Goal: Information Seeking & Learning: Learn about a topic

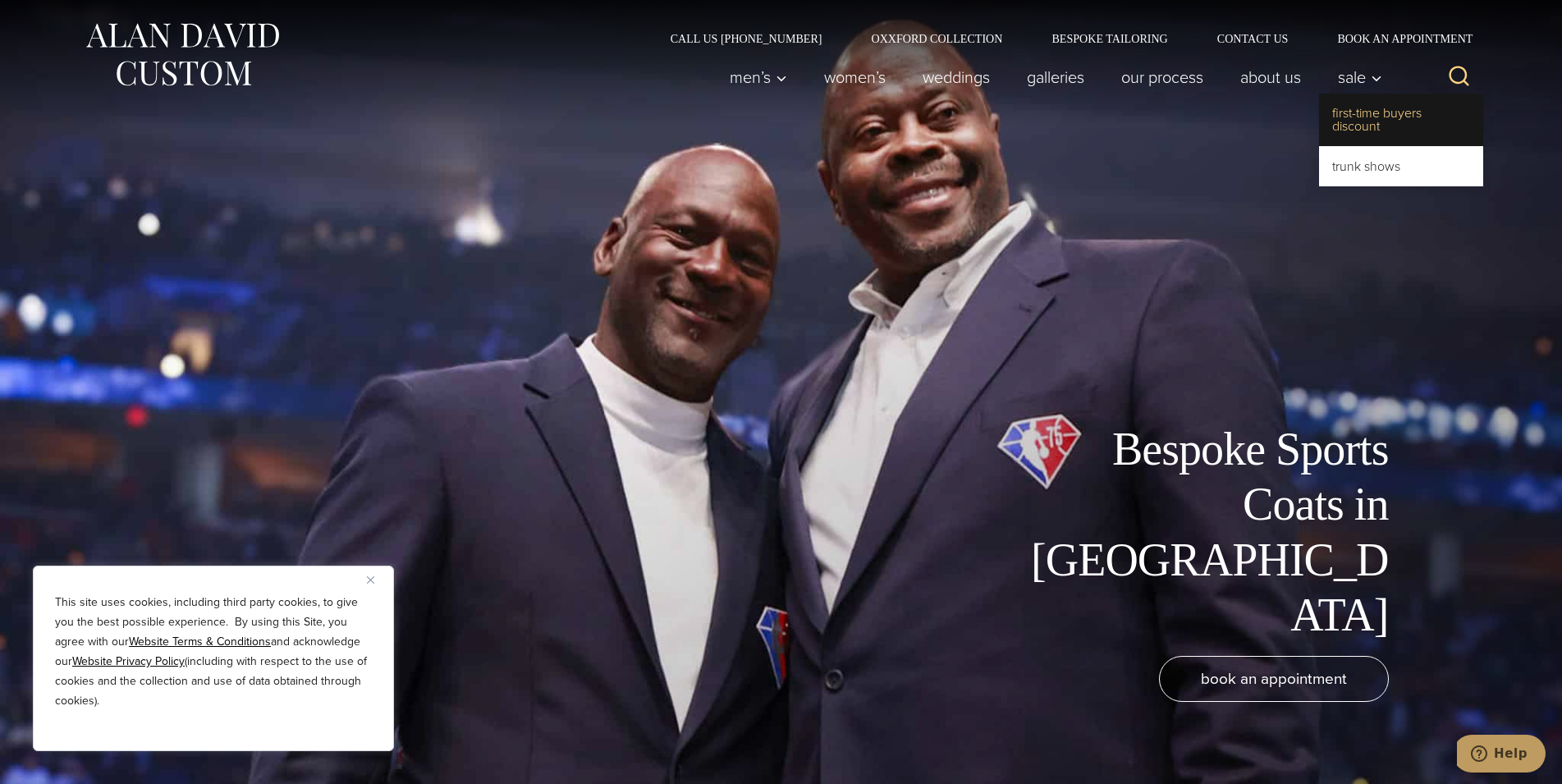
click at [1368, 115] on link "First-Time Buyers Discount" at bounding box center [1400, 119] width 164 height 52
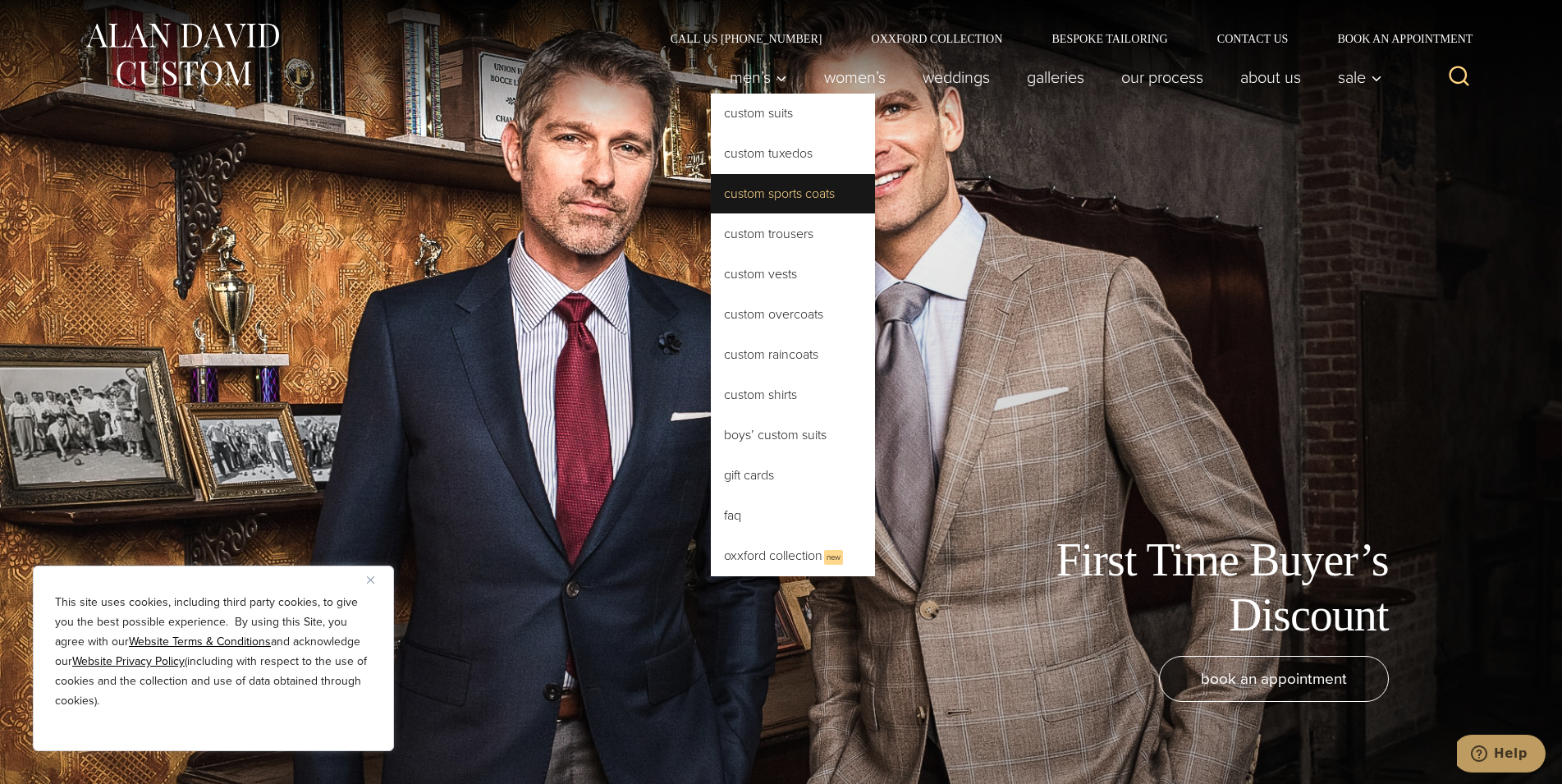
click at [792, 185] on link "Custom Sports Coats" at bounding box center [792, 193] width 164 height 39
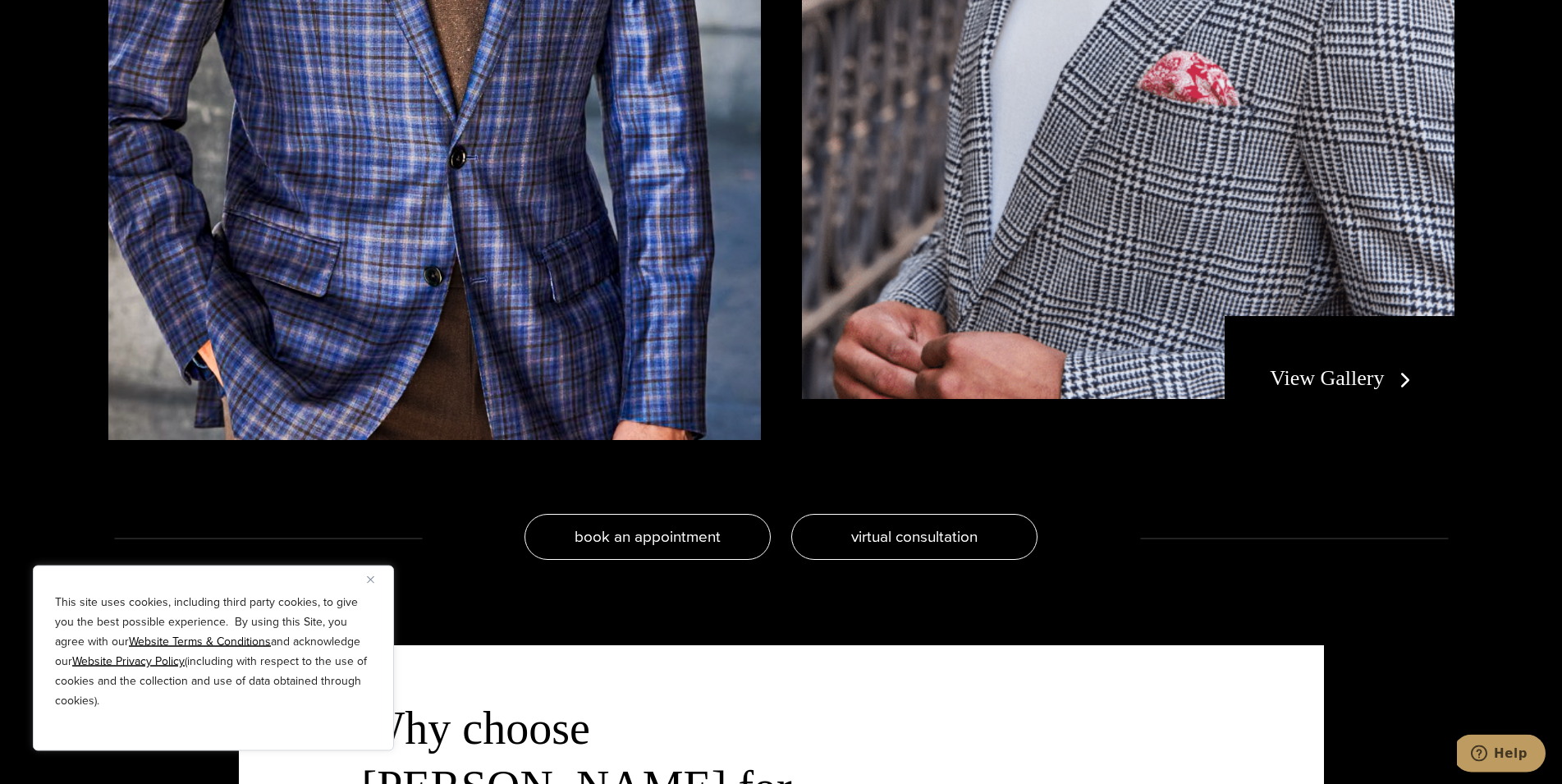
scroll to position [3682, 0]
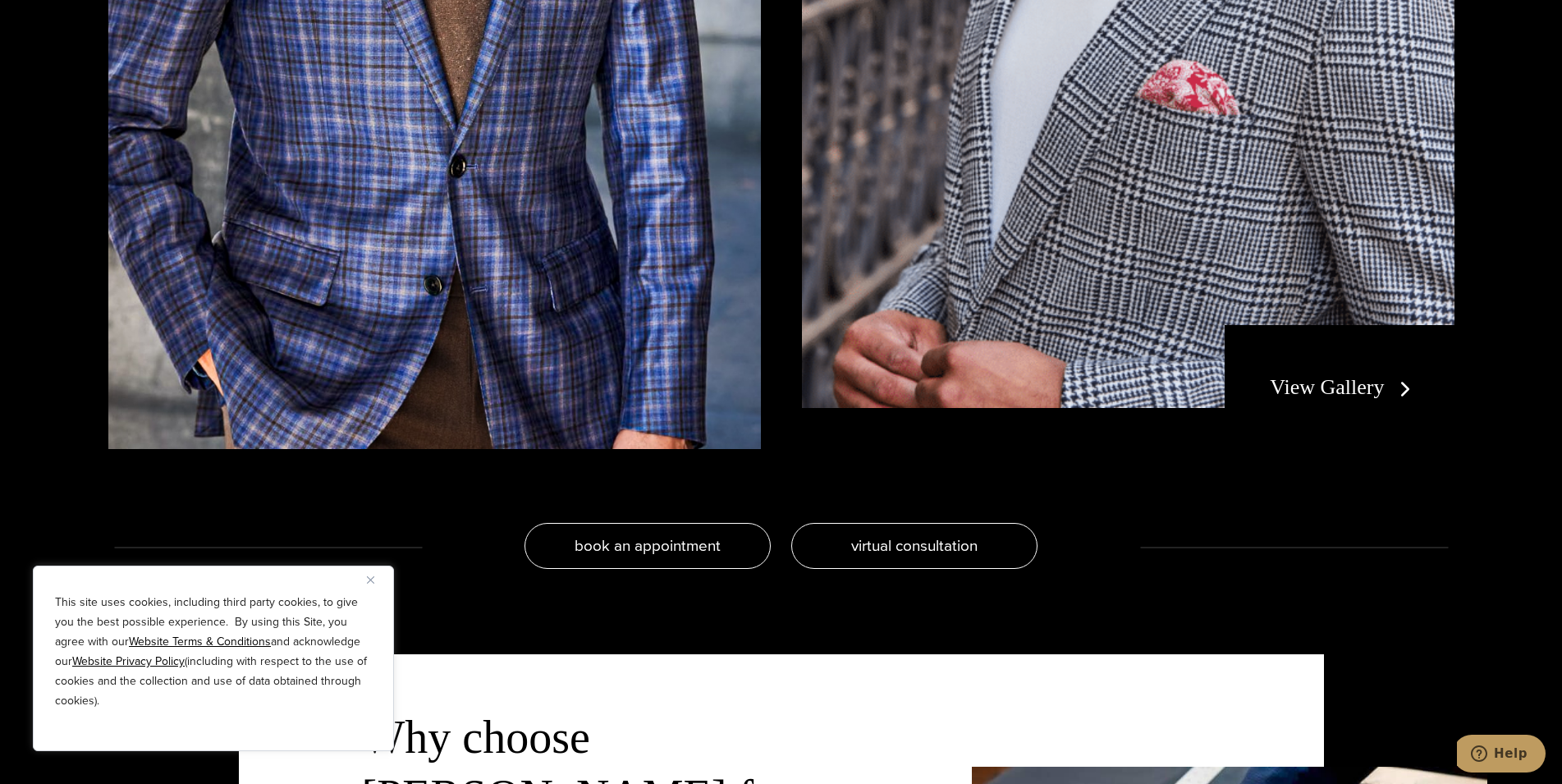
click at [1325, 385] on link "View Gallery" at bounding box center [1343, 386] width 147 height 24
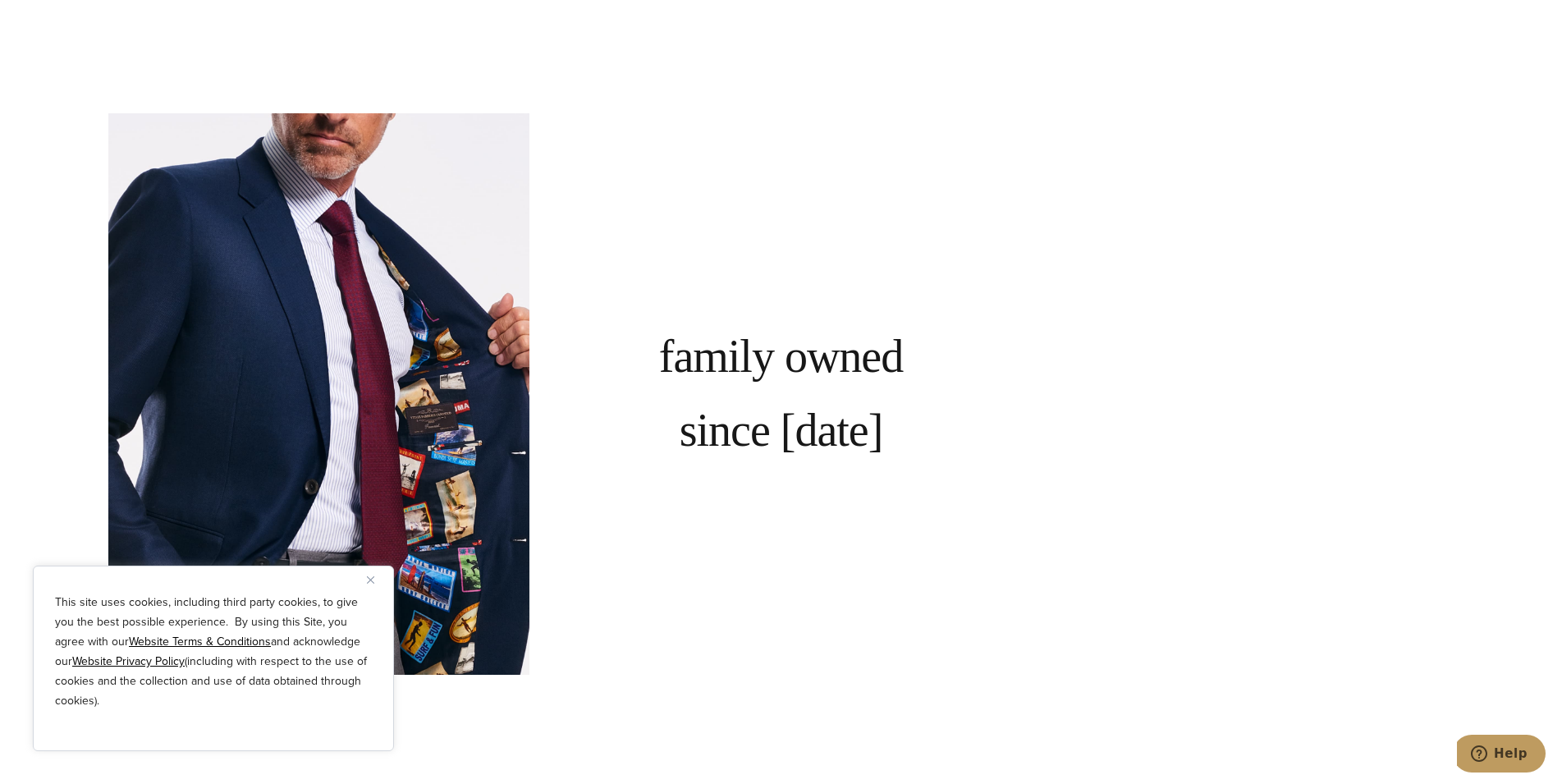
scroll to position [4017, 0]
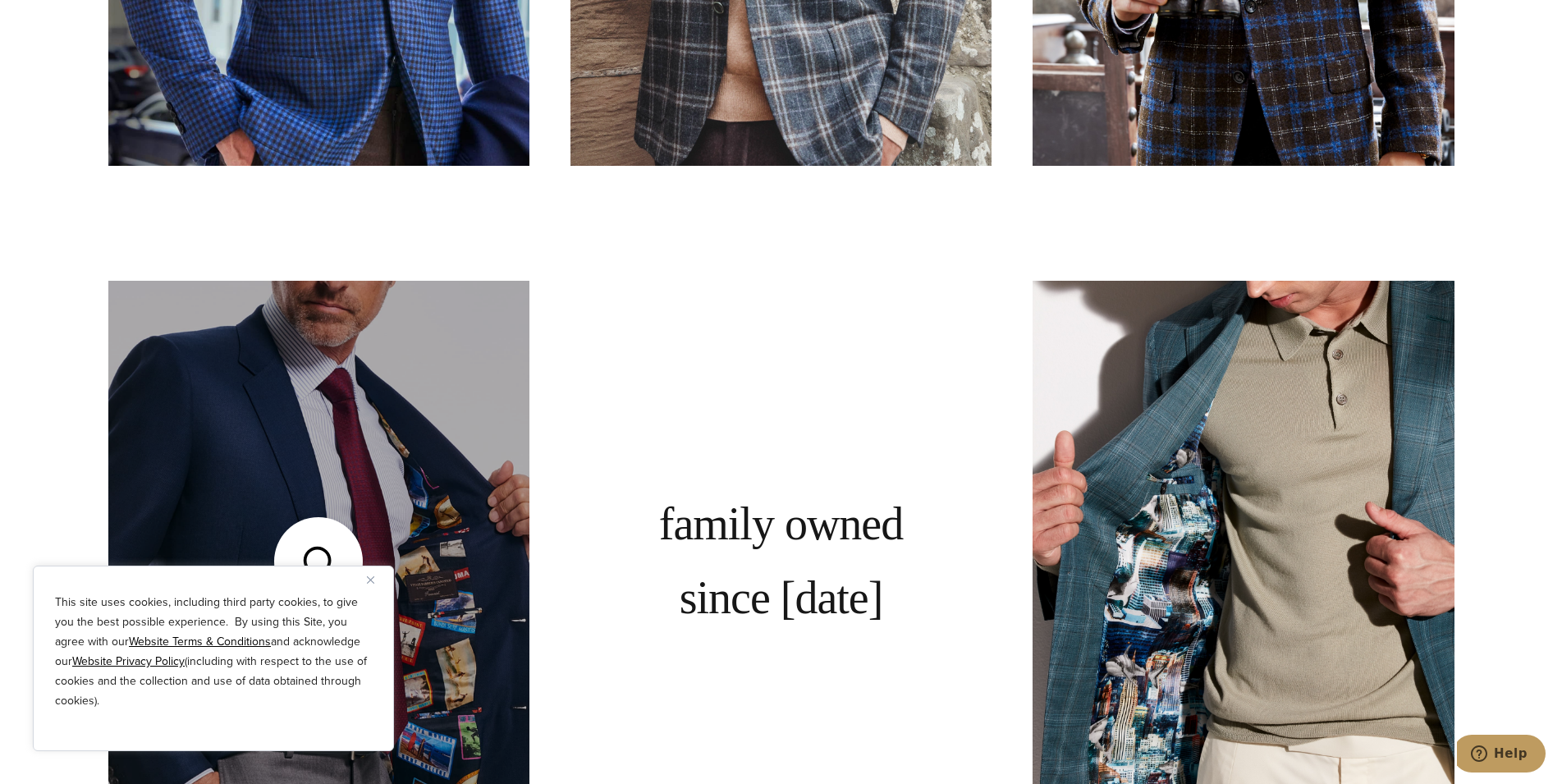
click at [339, 552] on link at bounding box center [319, 561] width 421 height 561
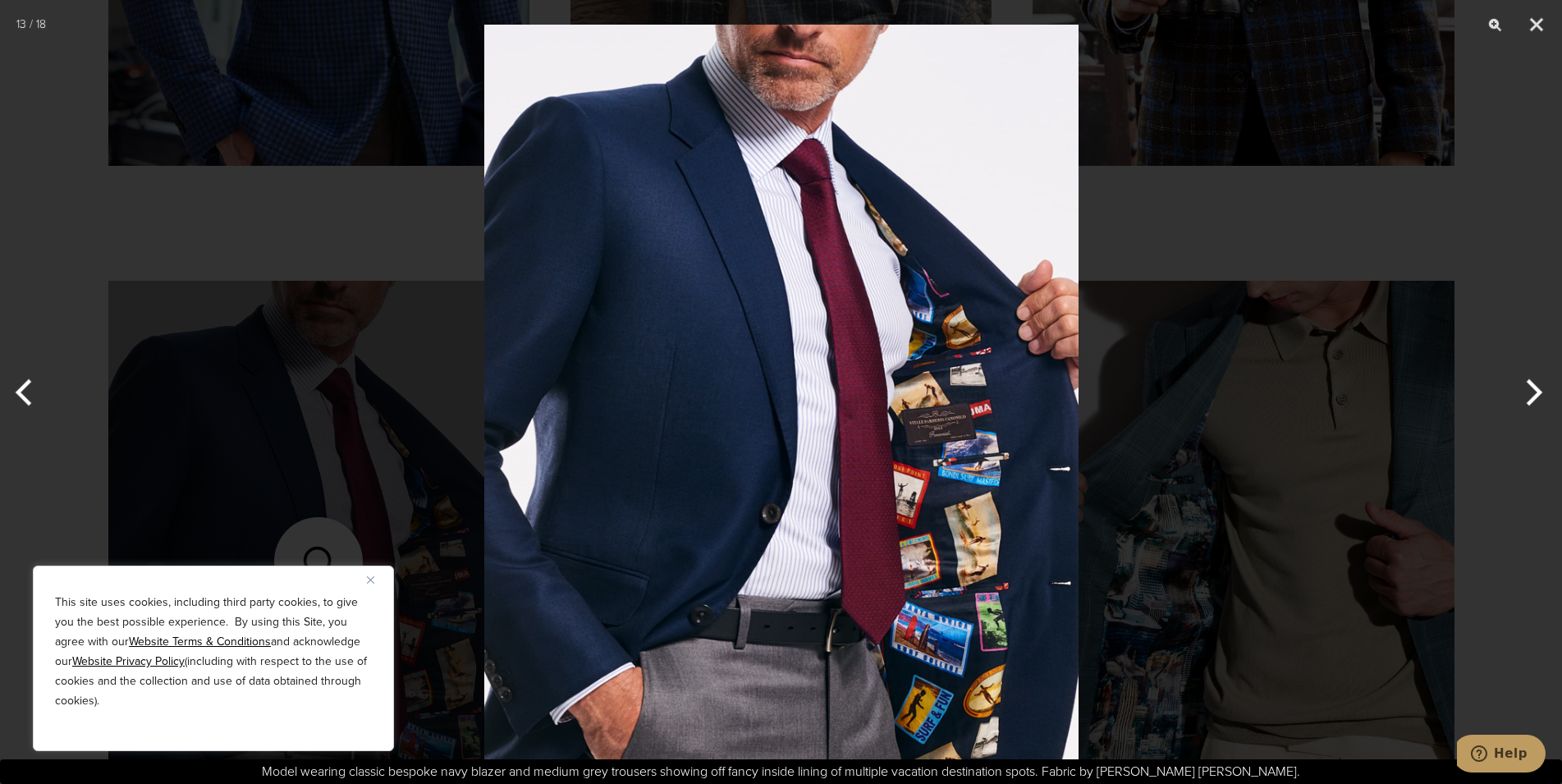
click at [1532, 387] on button "Next" at bounding box center [1531, 392] width 62 height 82
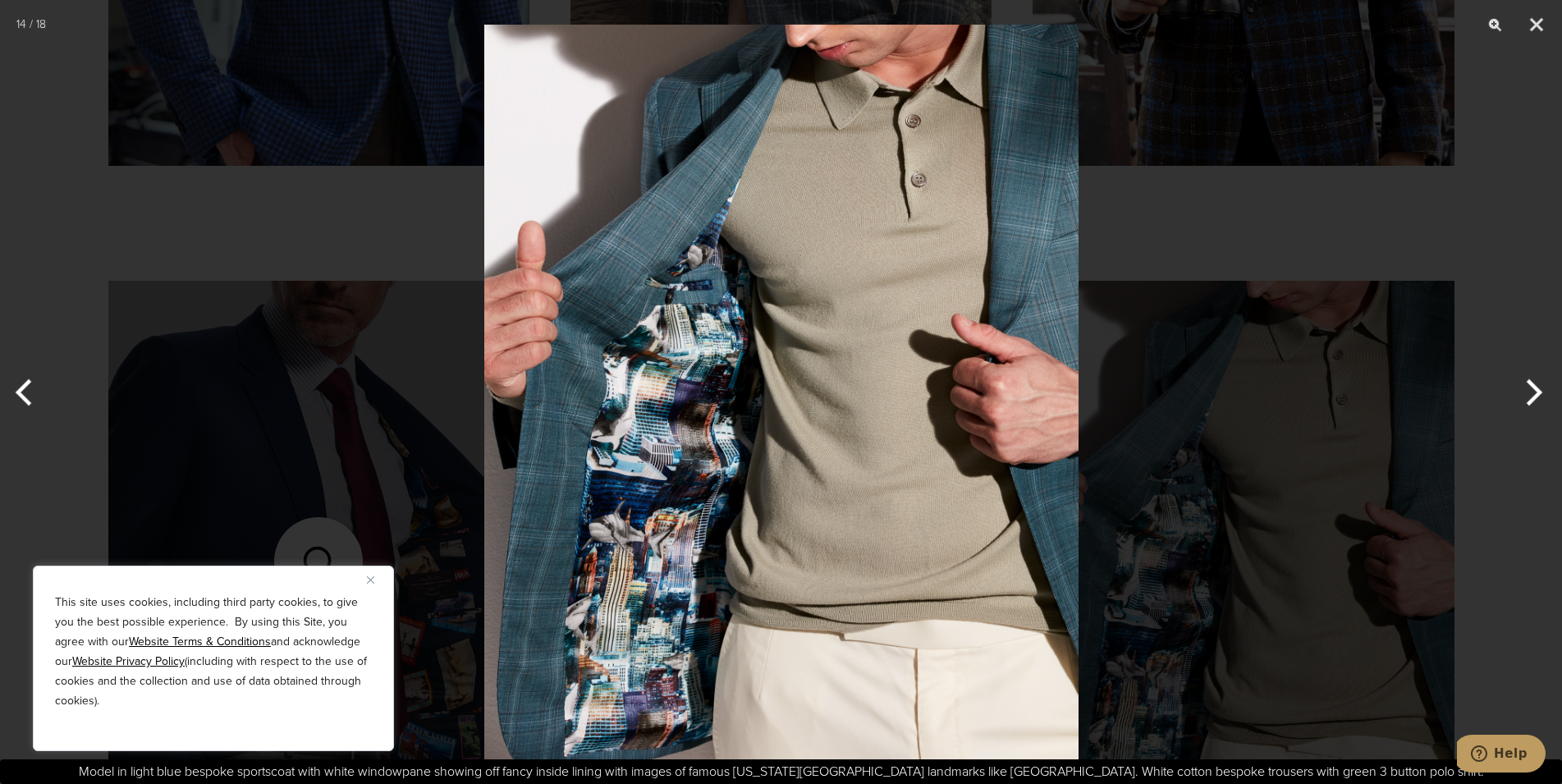
click at [1529, 389] on button "Next" at bounding box center [1531, 392] width 62 height 82
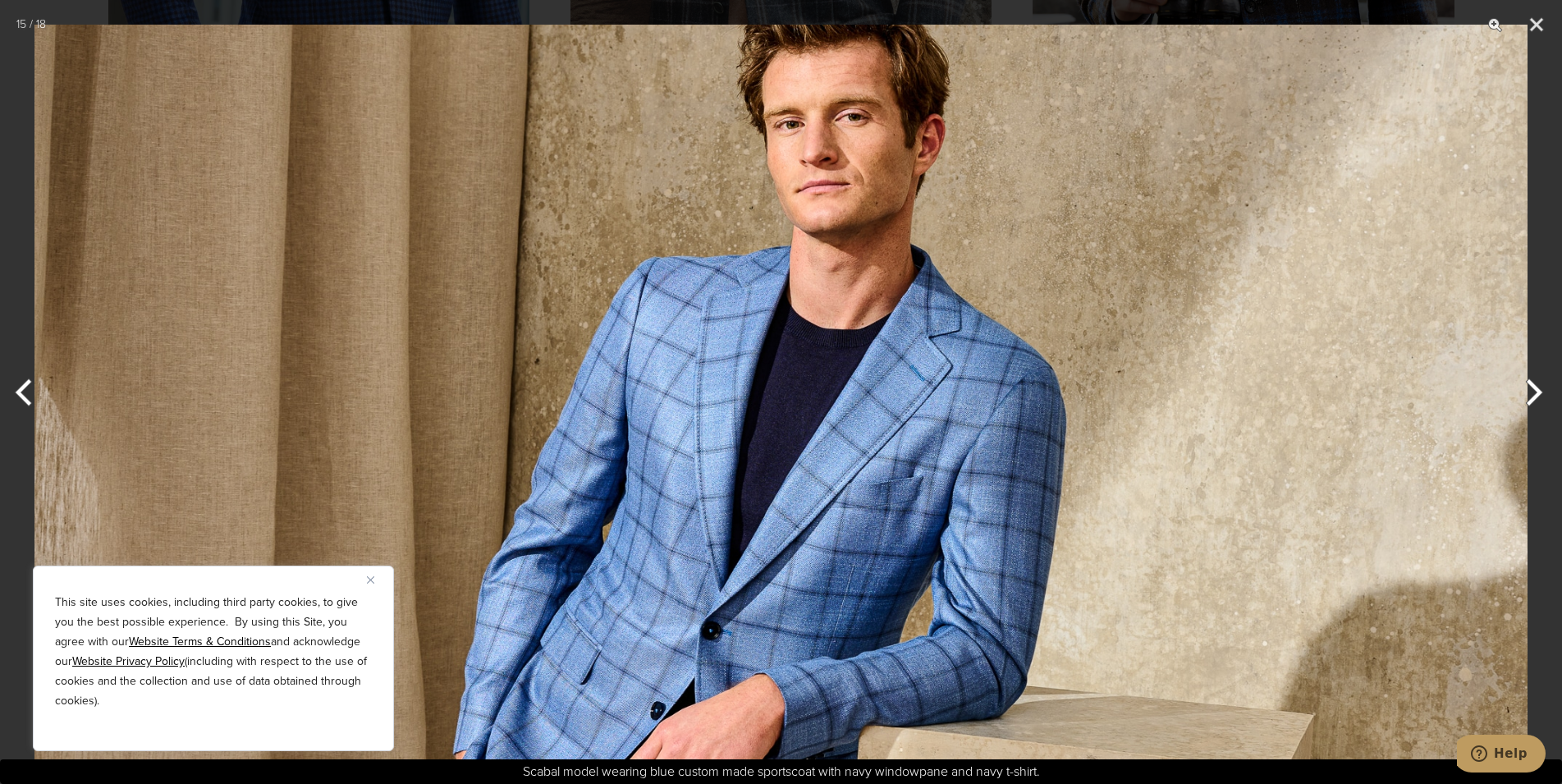
click at [1529, 389] on button "Next" at bounding box center [1531, 392] width 62 height 82
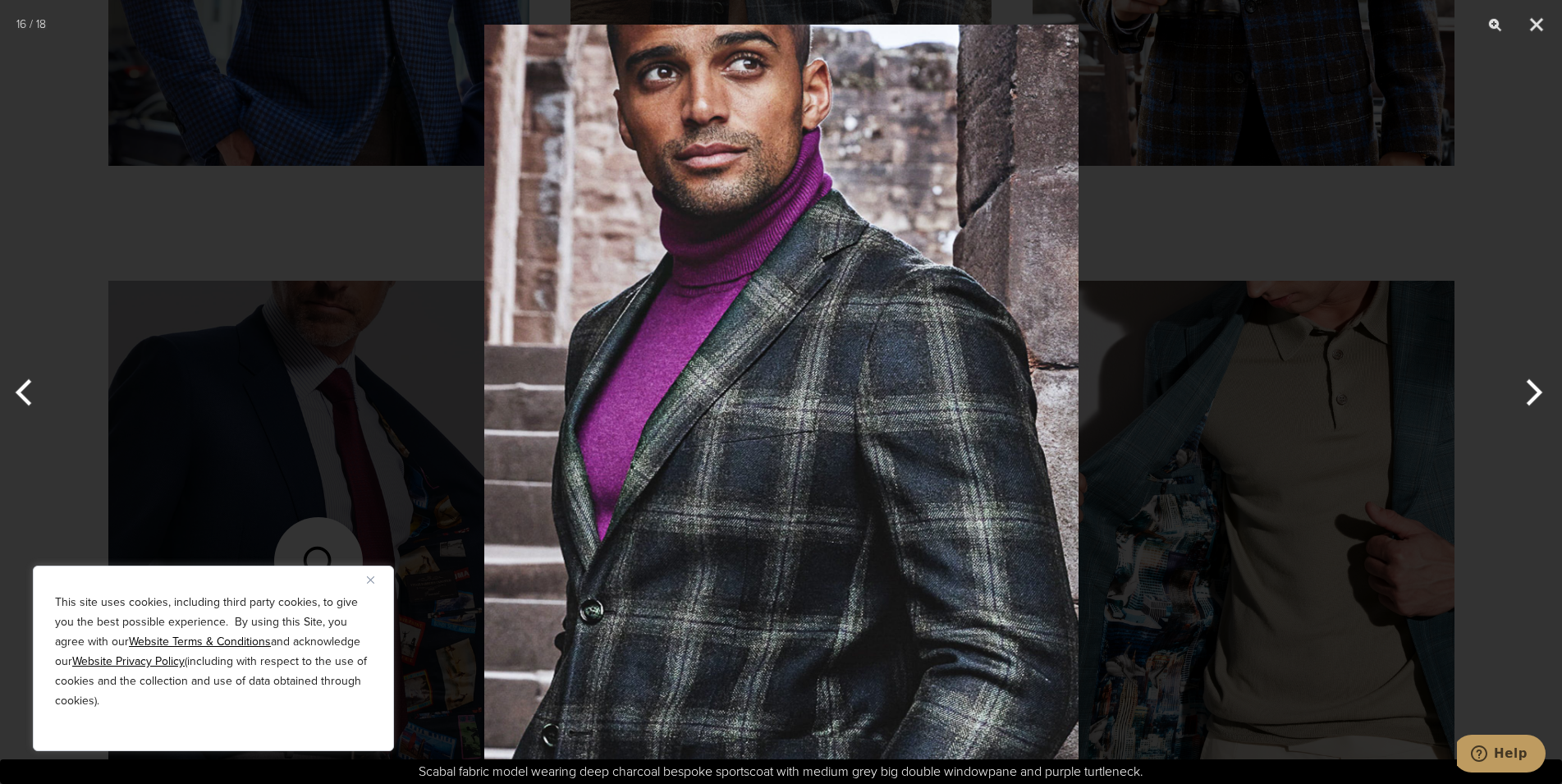
click at [1529, 389] on button "Next" at bounding box center [1531, 392] width 62 height 82
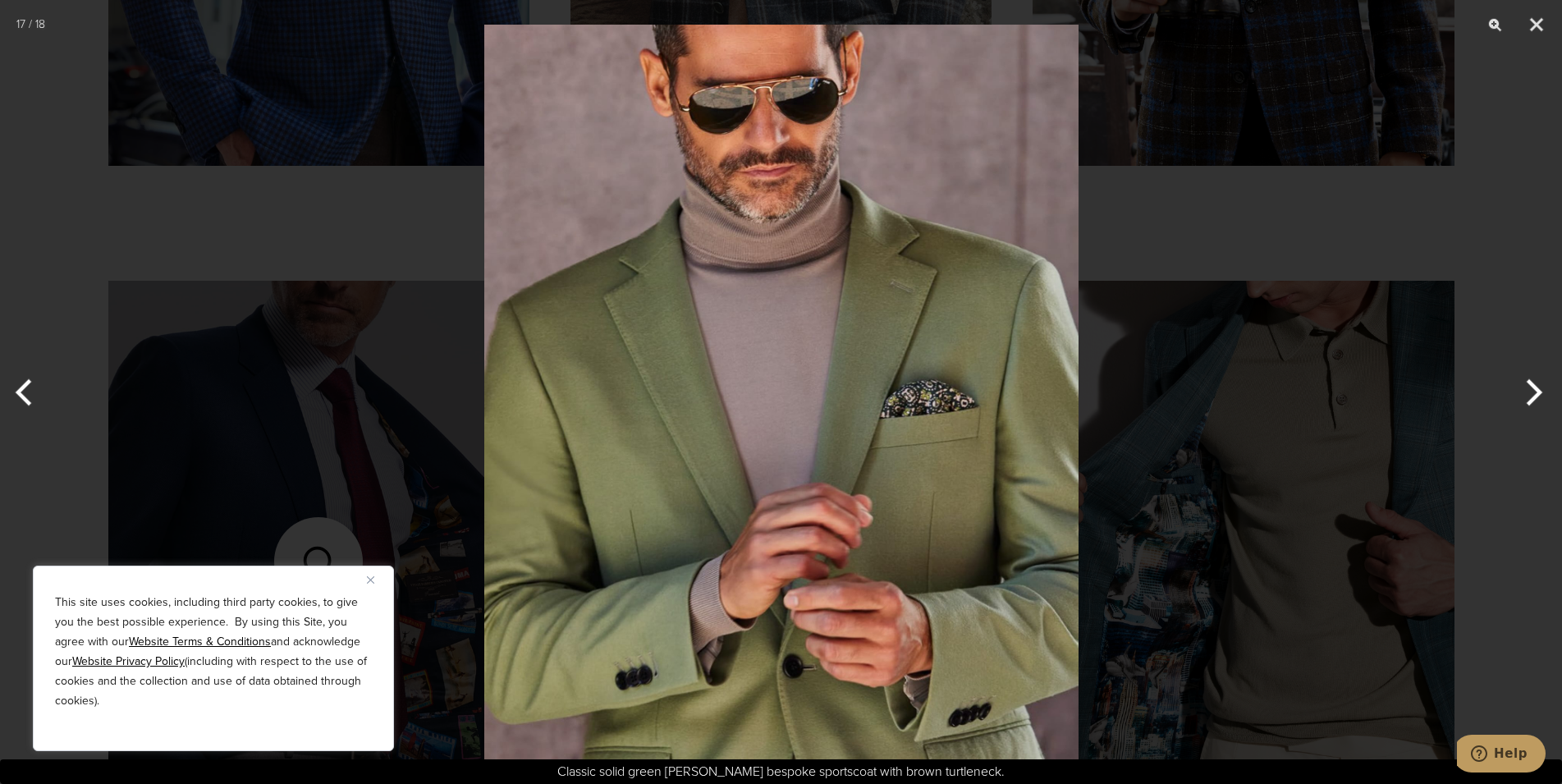
click at [1529, 389] on button "Next" at bounding box center [1531, 392] width 62 height 82
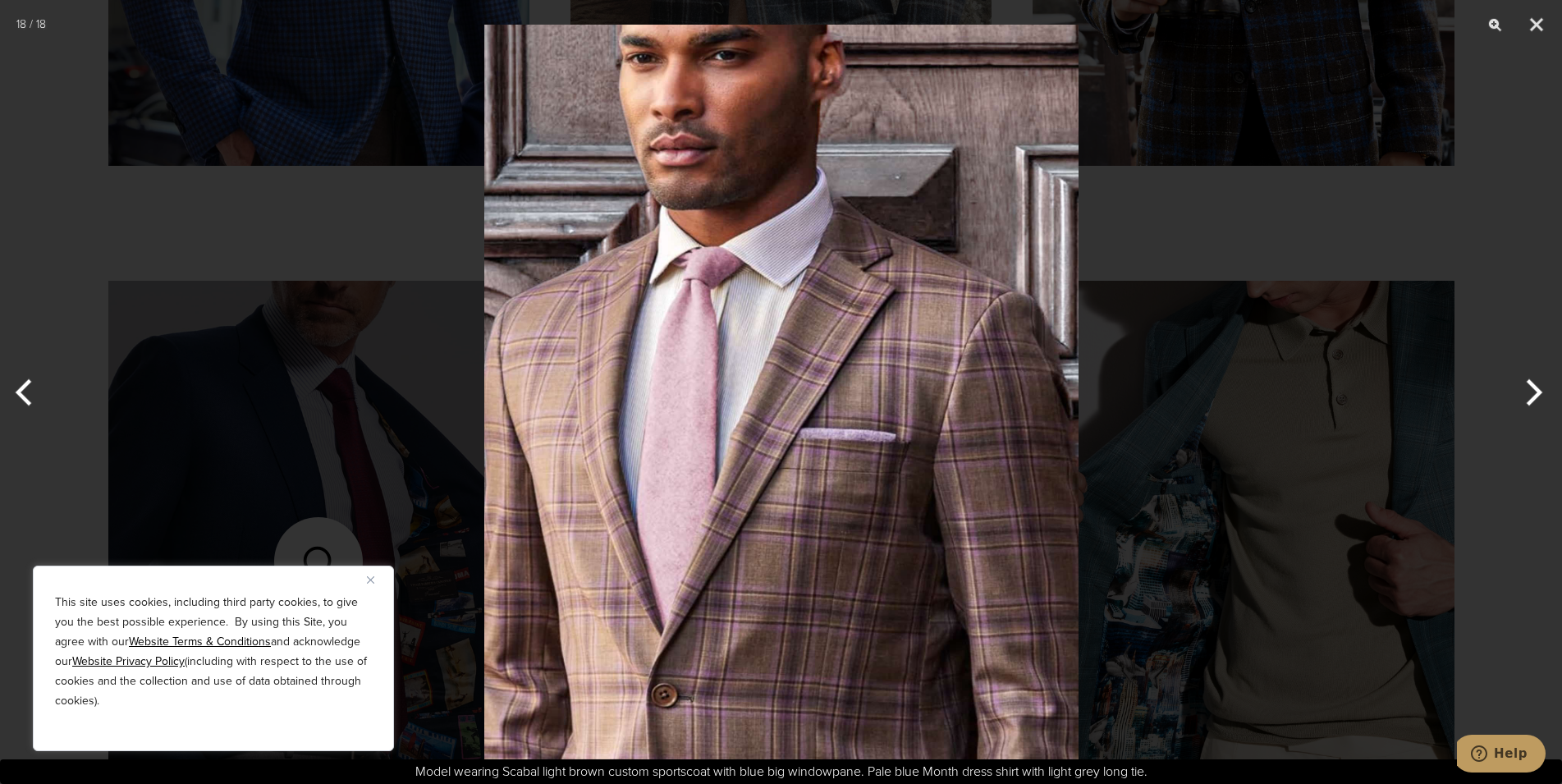
click at [1529, 389] on button "Next" at bounding box center [1531, 392] width 62 height 82
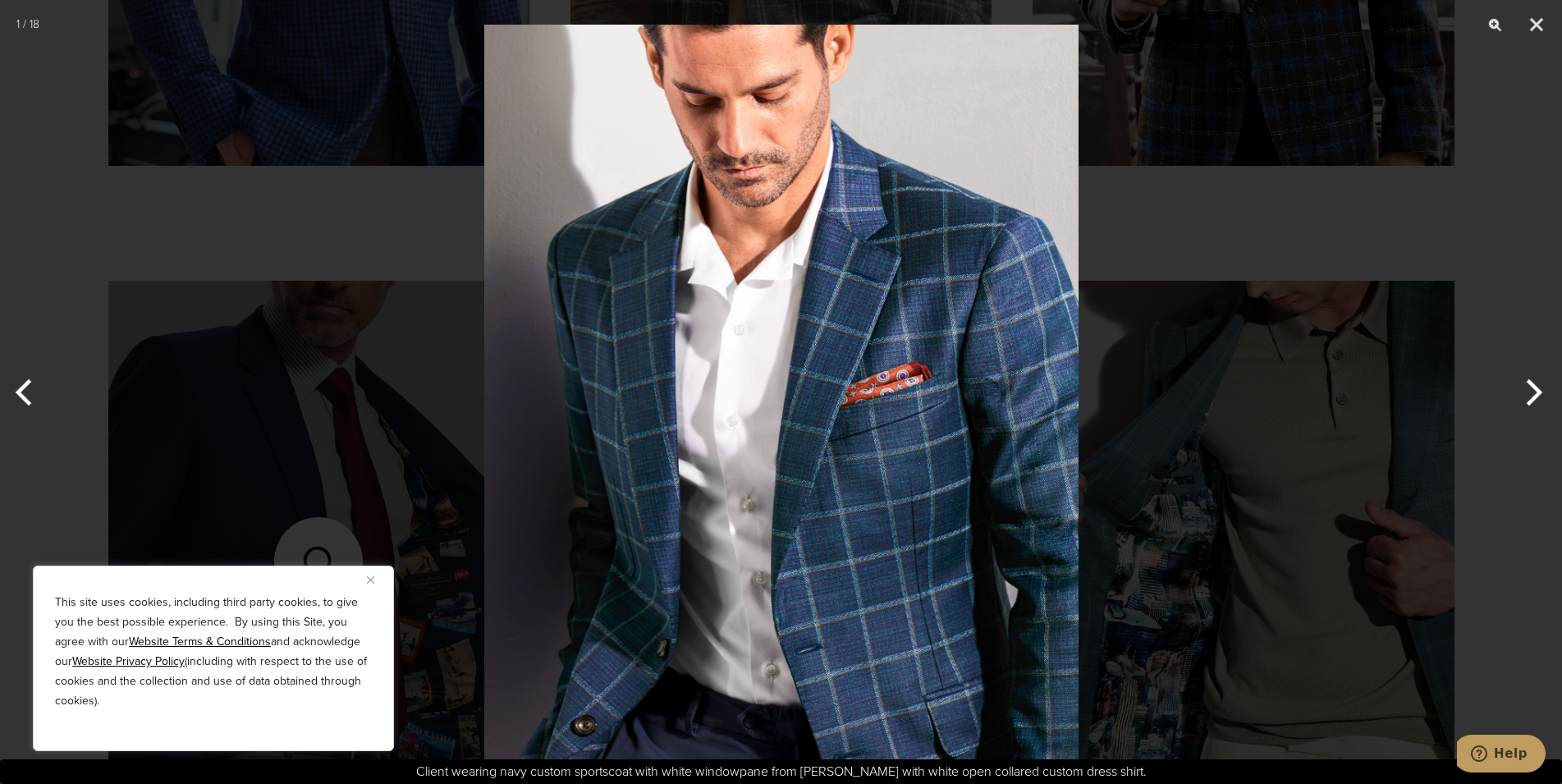
click at [1529, 389] on button "Next" at bounding box center [1531, 392] width 62 height 82
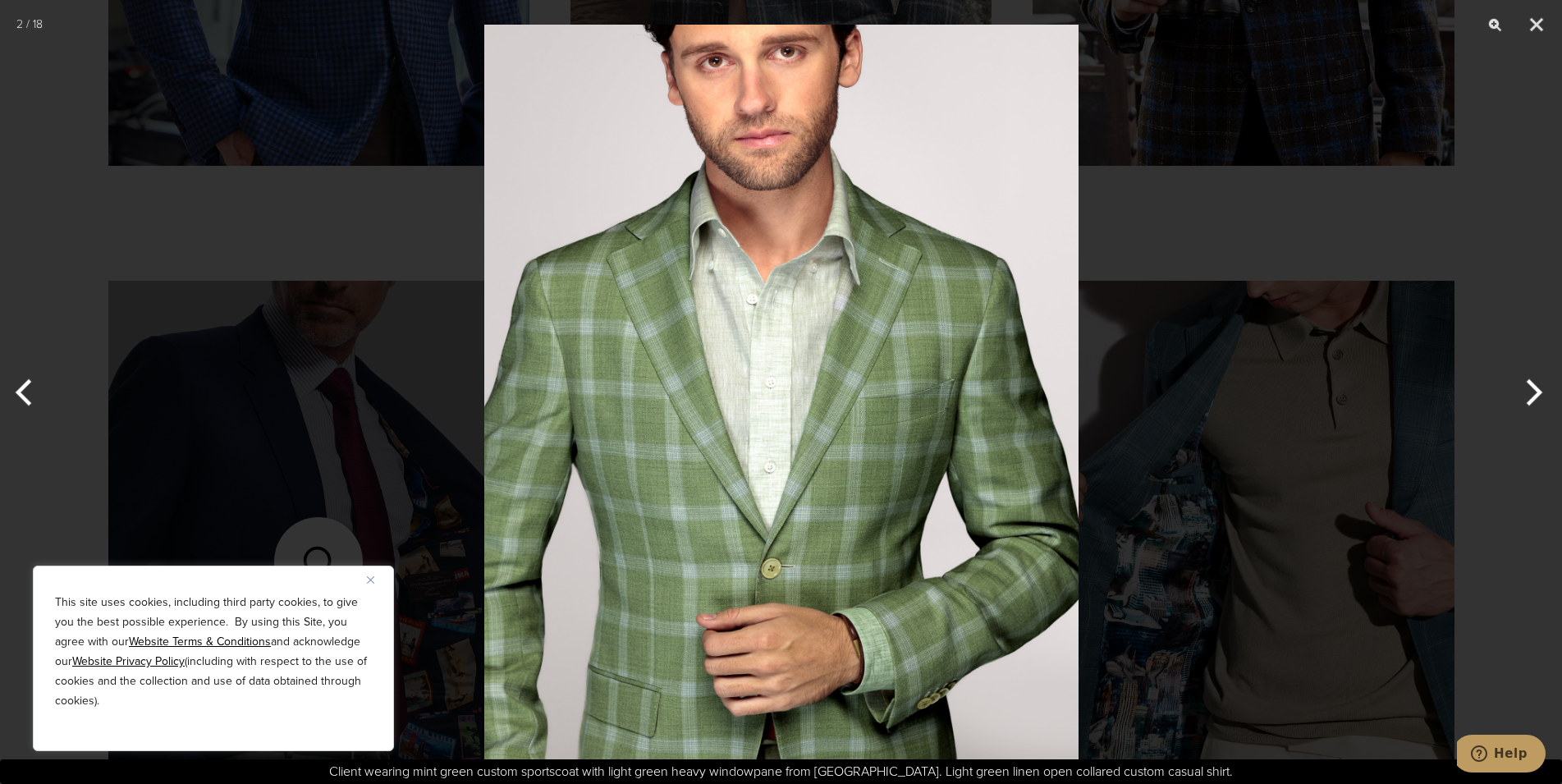
click at [1529, 389] on button "Next" at bounding box center [1531, 392] width 62 height 82
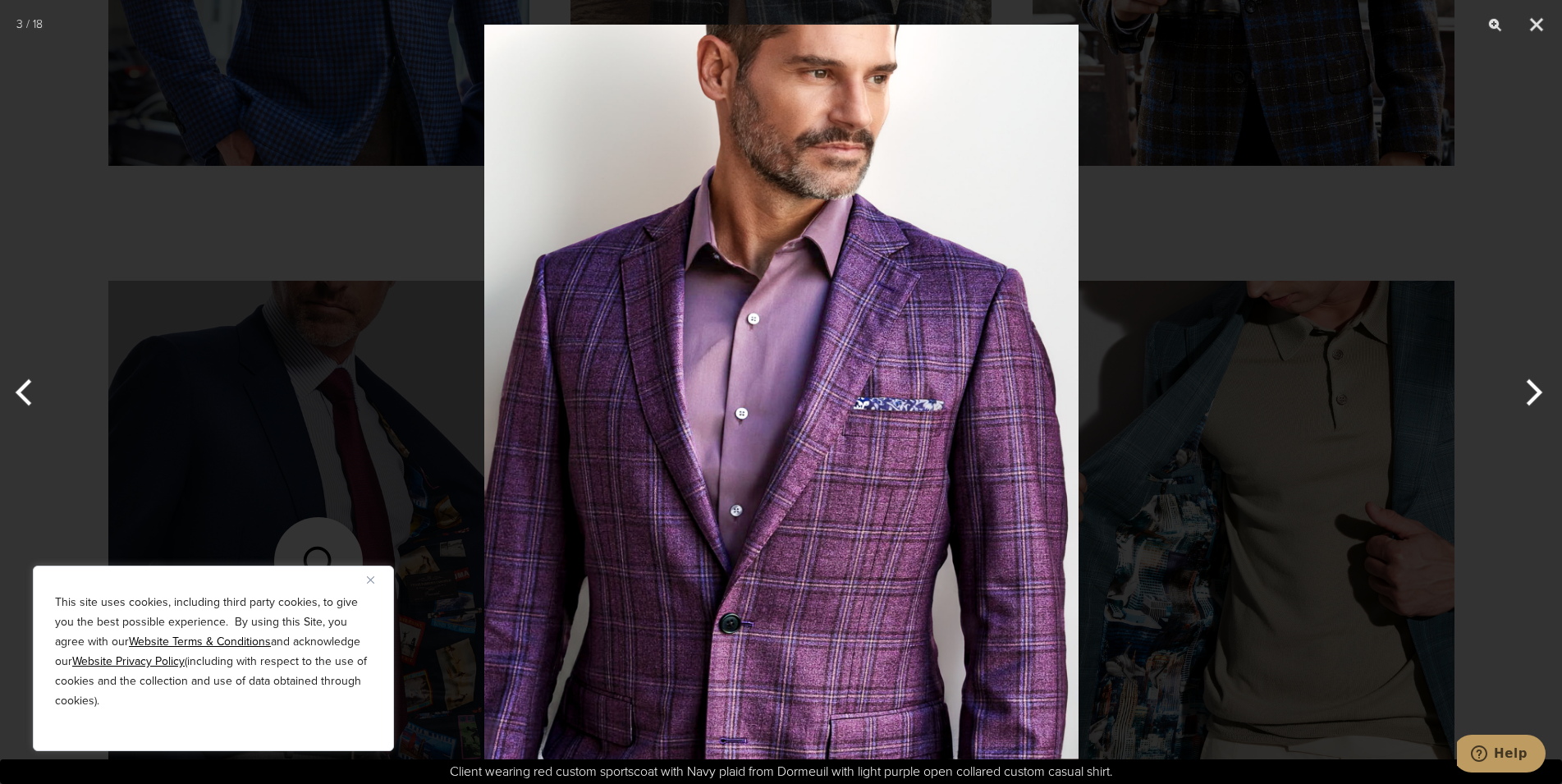
click at [1529, 389] on button "Next" at bounding box center [1531, 392] width 62 height 82
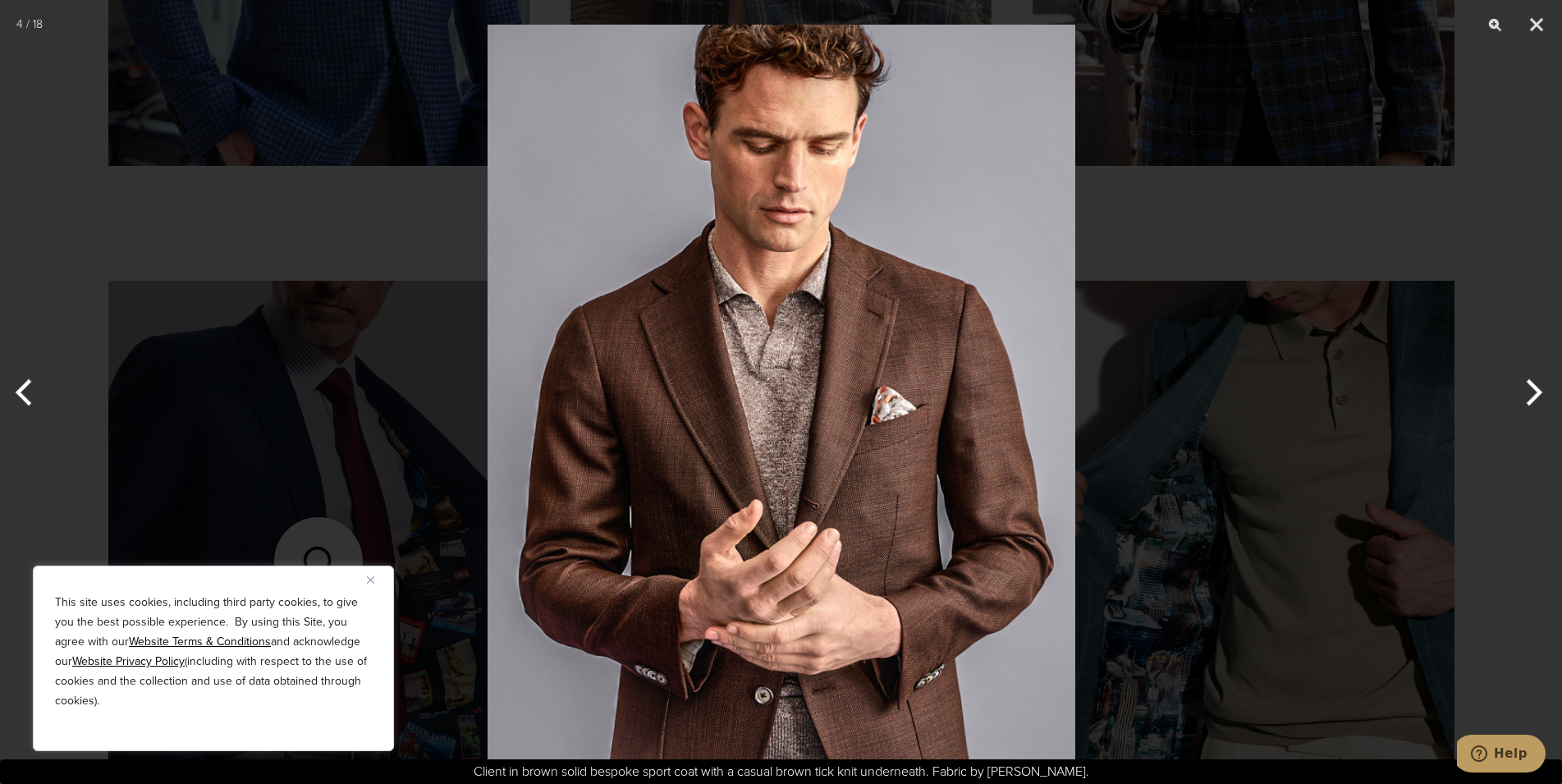
click at [1529, 389] on button "Next" at bounding box center [1531, 392] width 62 height 82
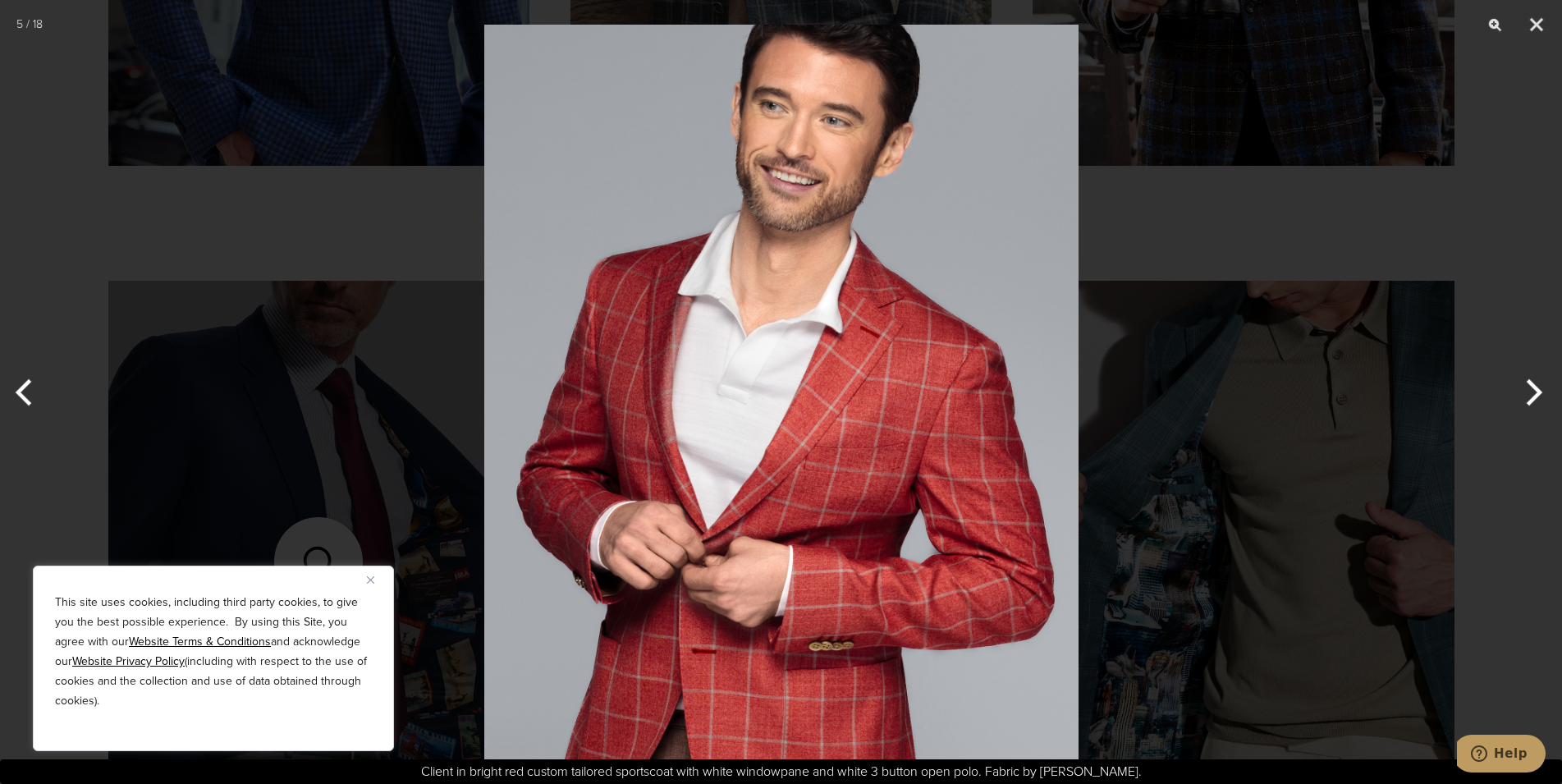
click at [1529, 389] on button "Next" at bounding box center [1531, 392] width 62 height 82
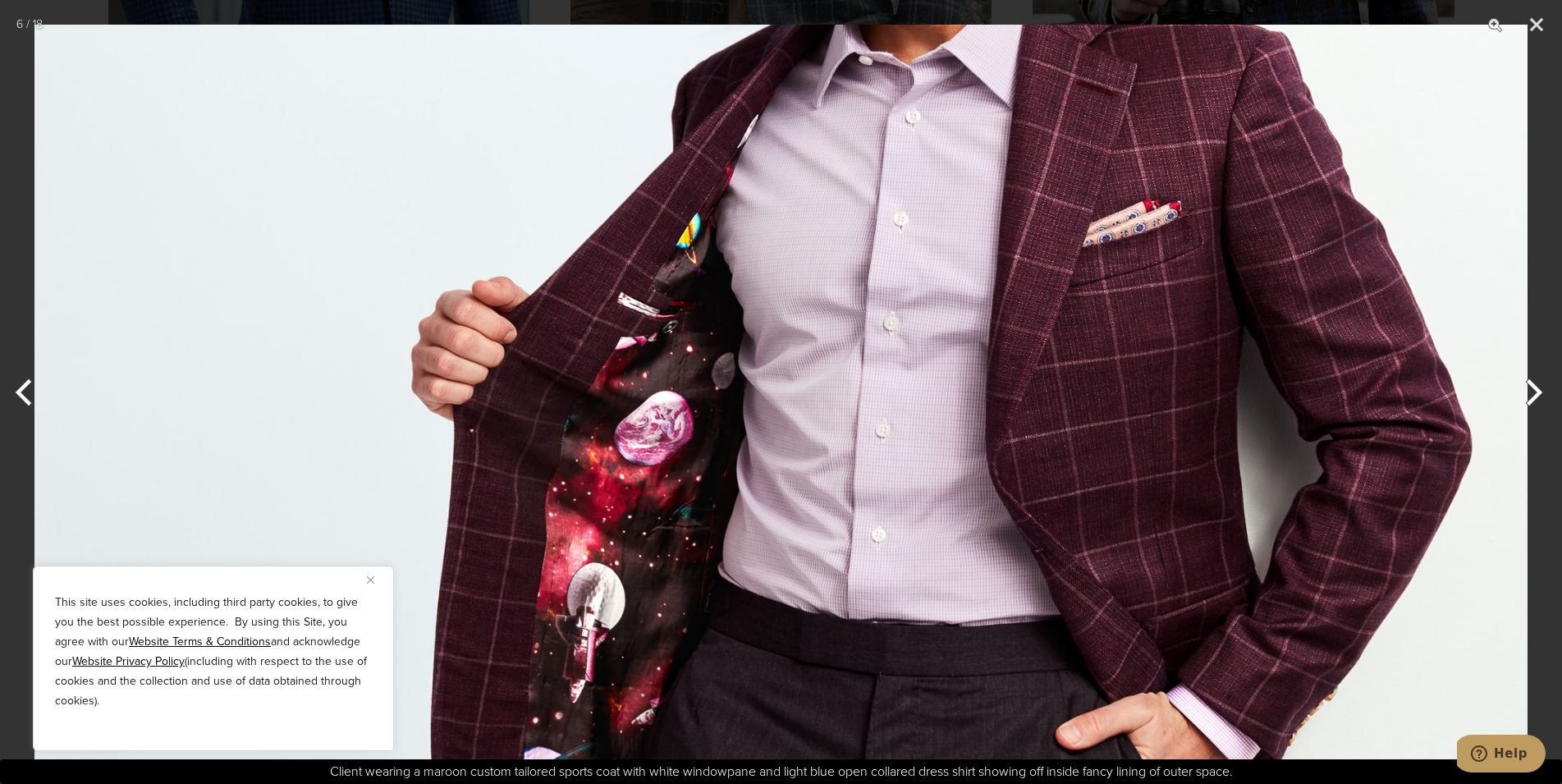
click at [1529, 389] on button "Next" at bounding box center [1531, 392] width 62 height 82
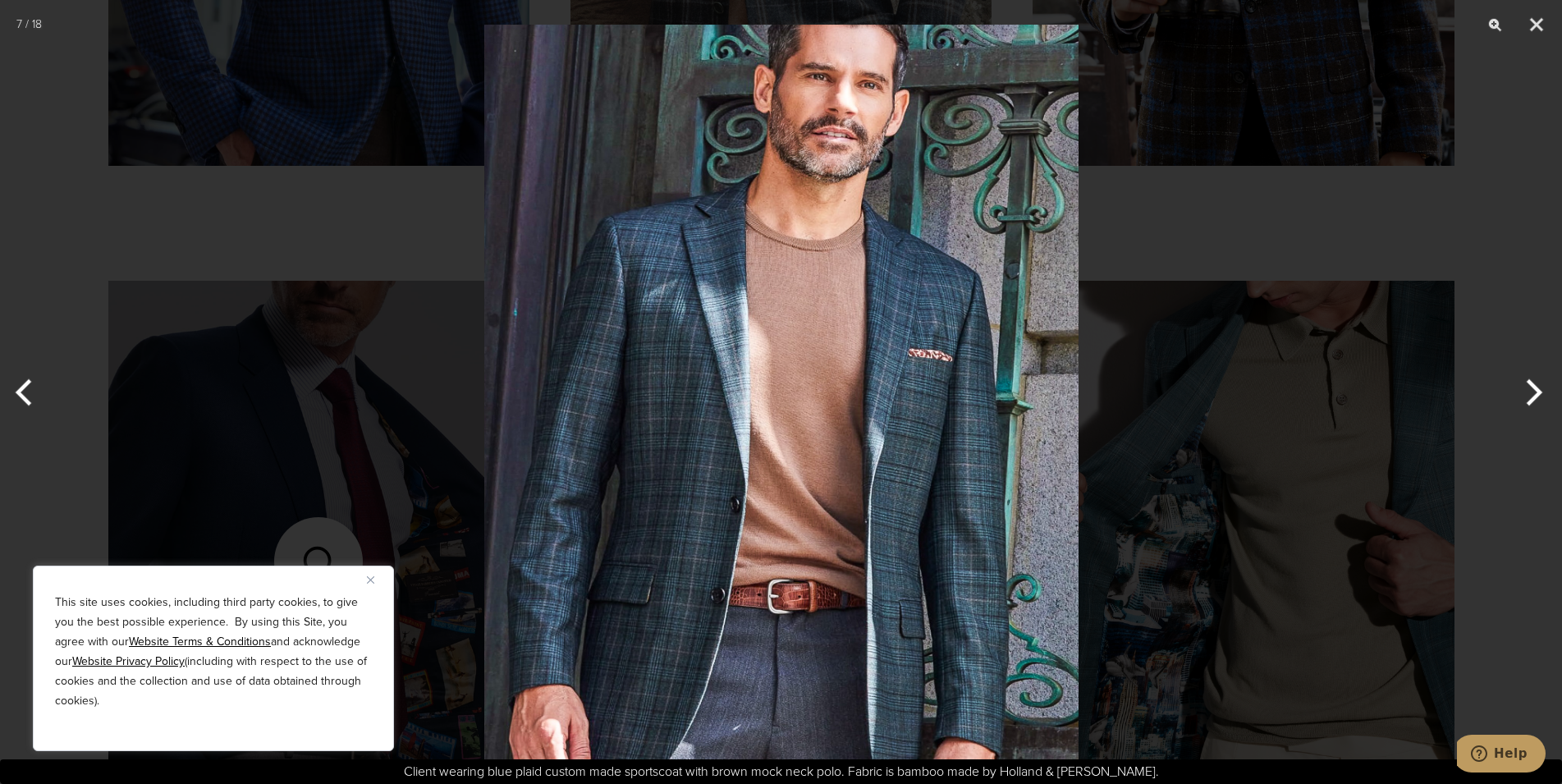
click at [1529, 389] on button "Next" at bounding box center [1531, 392] width 62 height 82
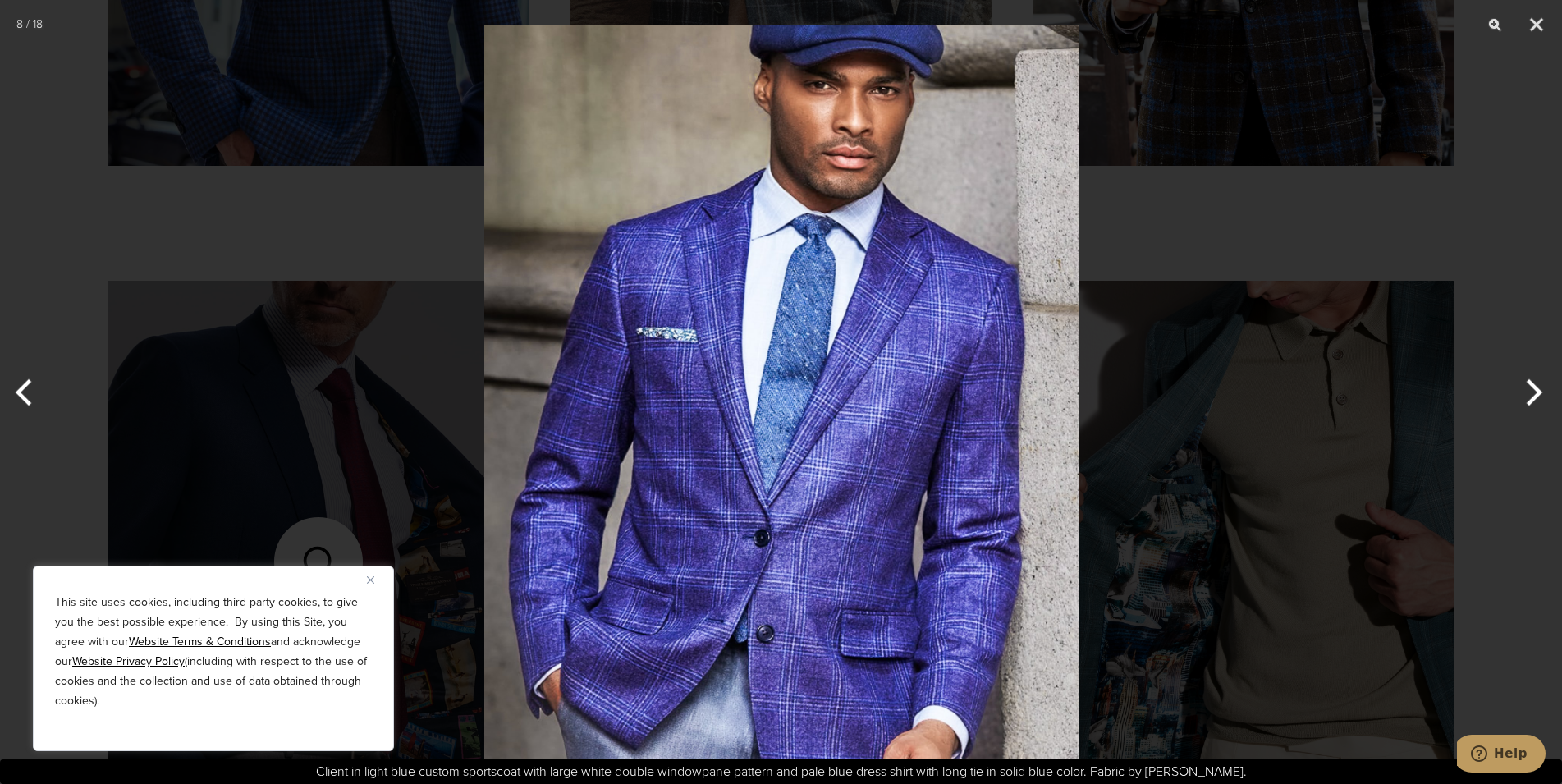
click at [1529, 389] on button "Next" at bounding box center [1531, 392] width 62 height 82
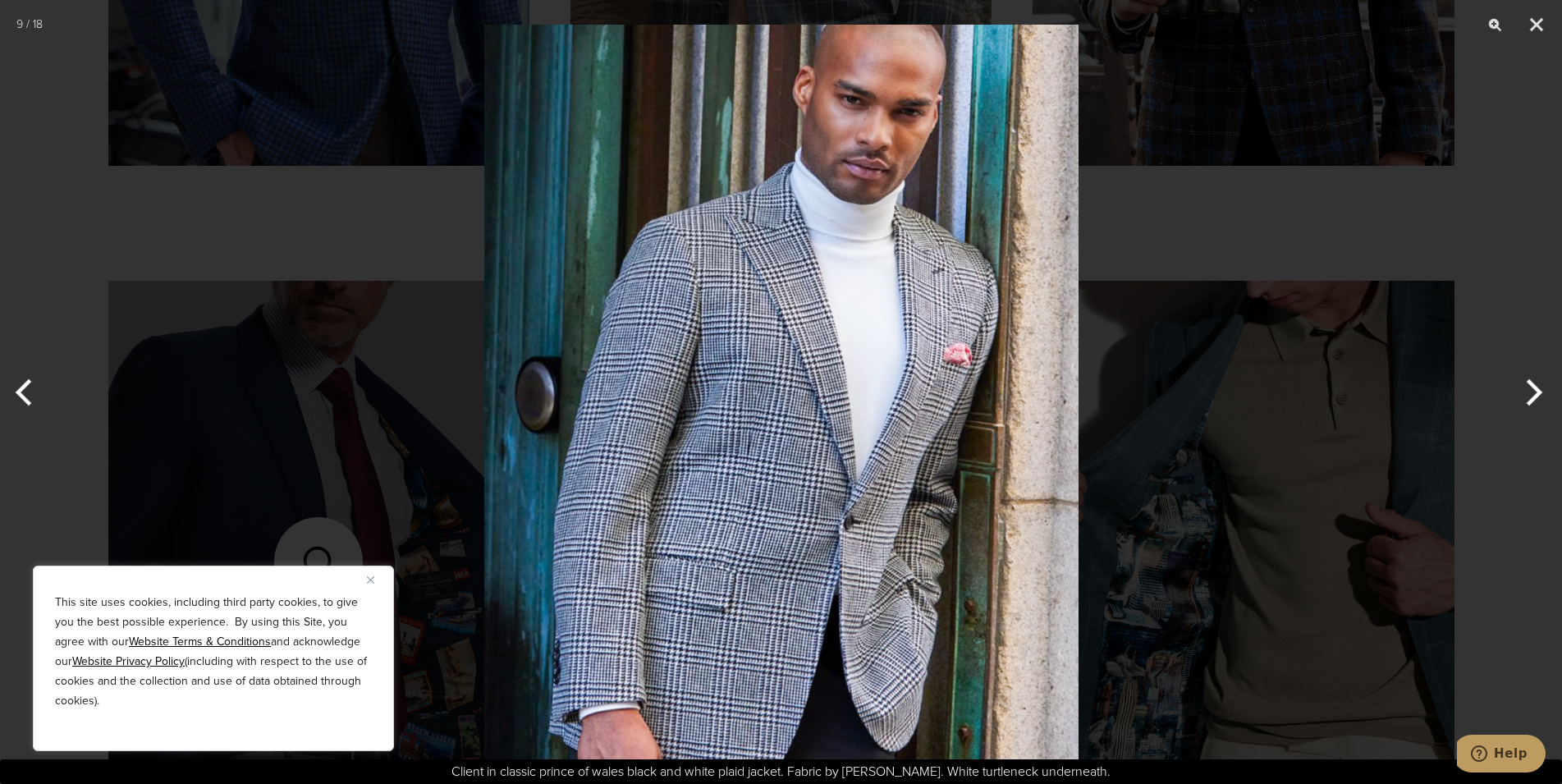
click at [1529, 389] on button "Next" at bounding box center [1531, 392] width 62 height 82
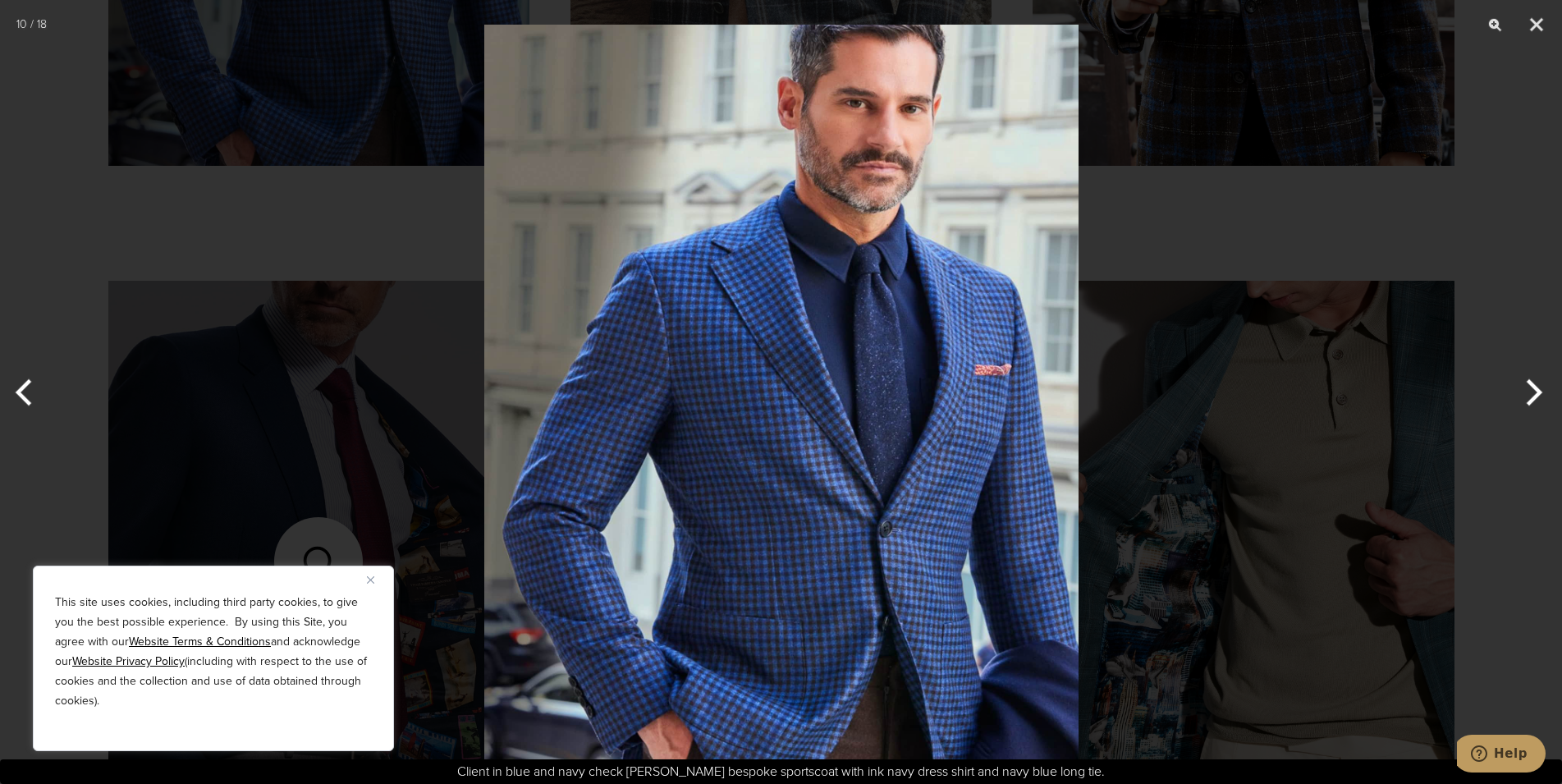
click at [1529, 389] on button "Next" at bounding box center [1531, 392] width 62 height 82
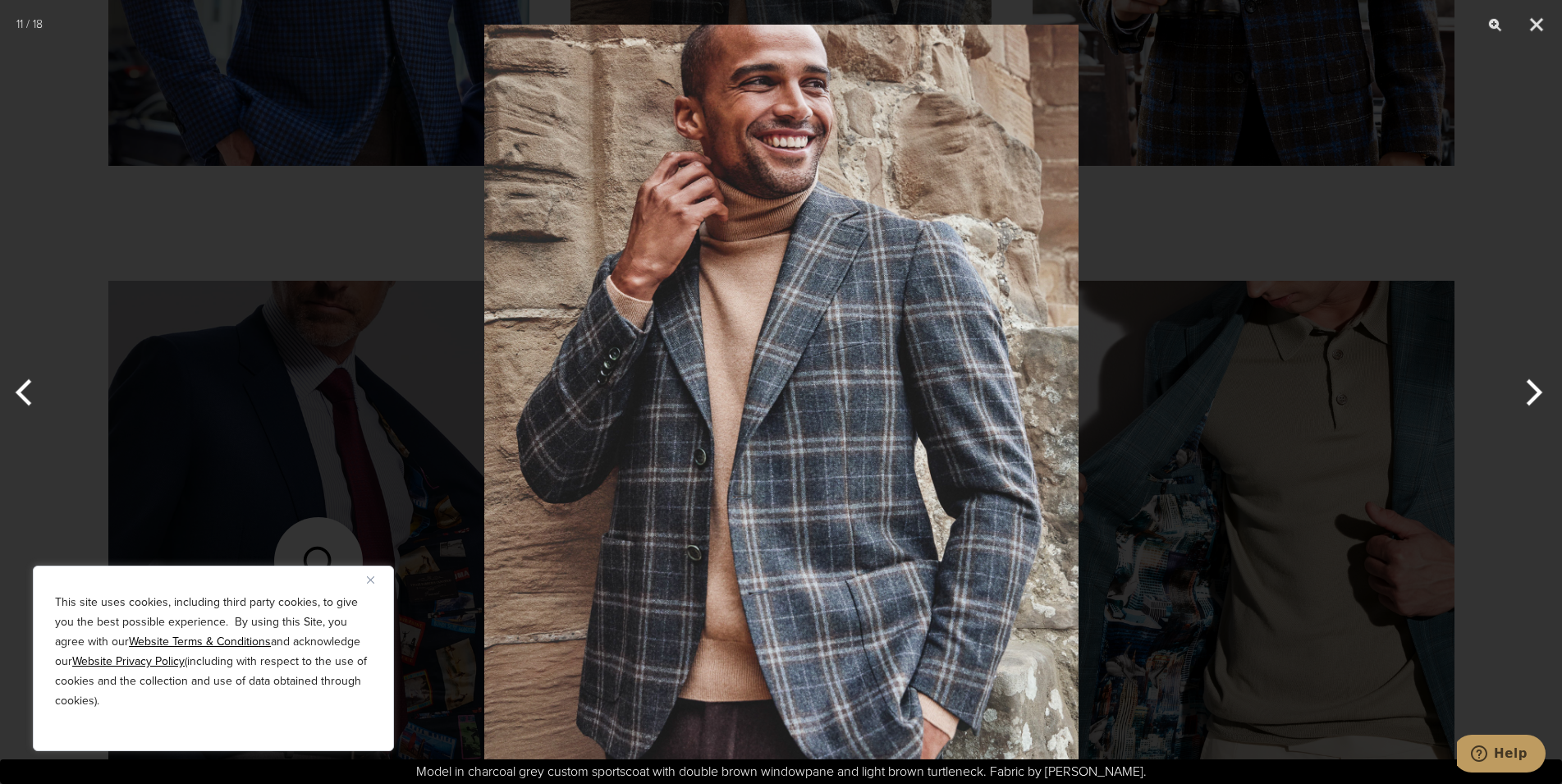
click at [1529, 389] on button "Next" at bounding box center [1531, 392] width 62 height 82
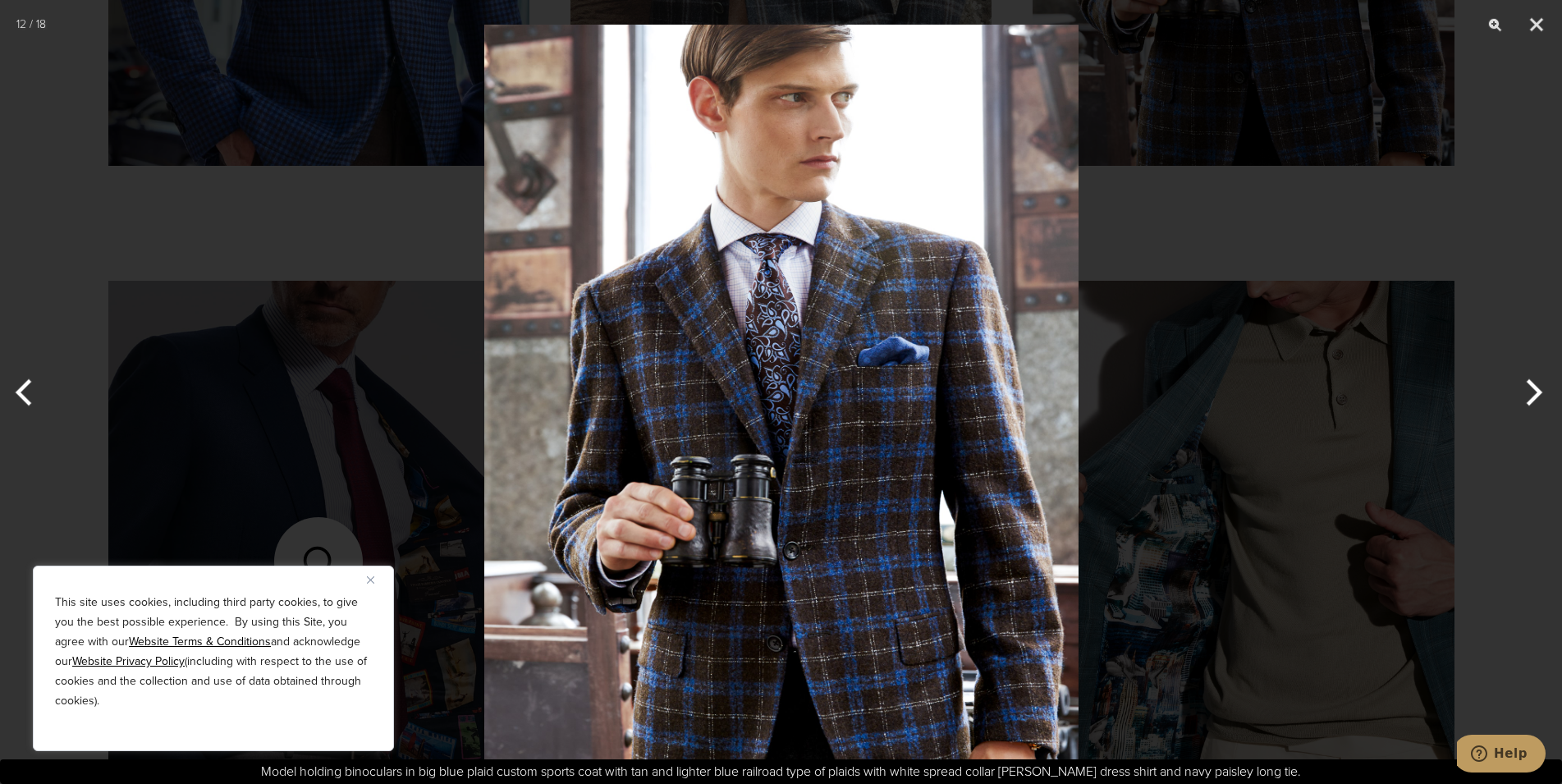
click at [1529, 389] on button "Next" at bounding box center [1531, 392] width 62 height 82
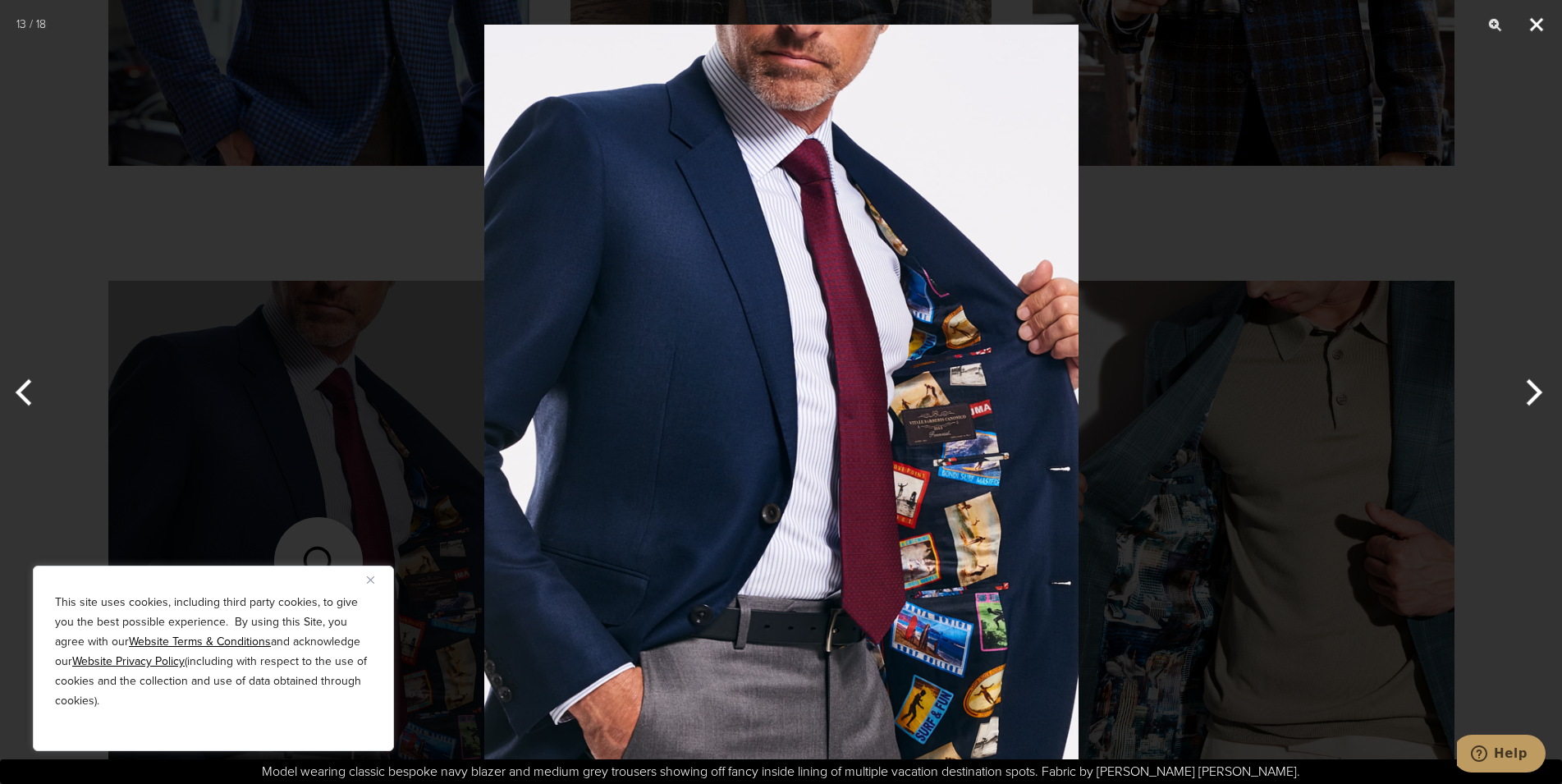
click at [1535, 22] on button "Close" at bounding box center [1536, 25] width 41 height 50
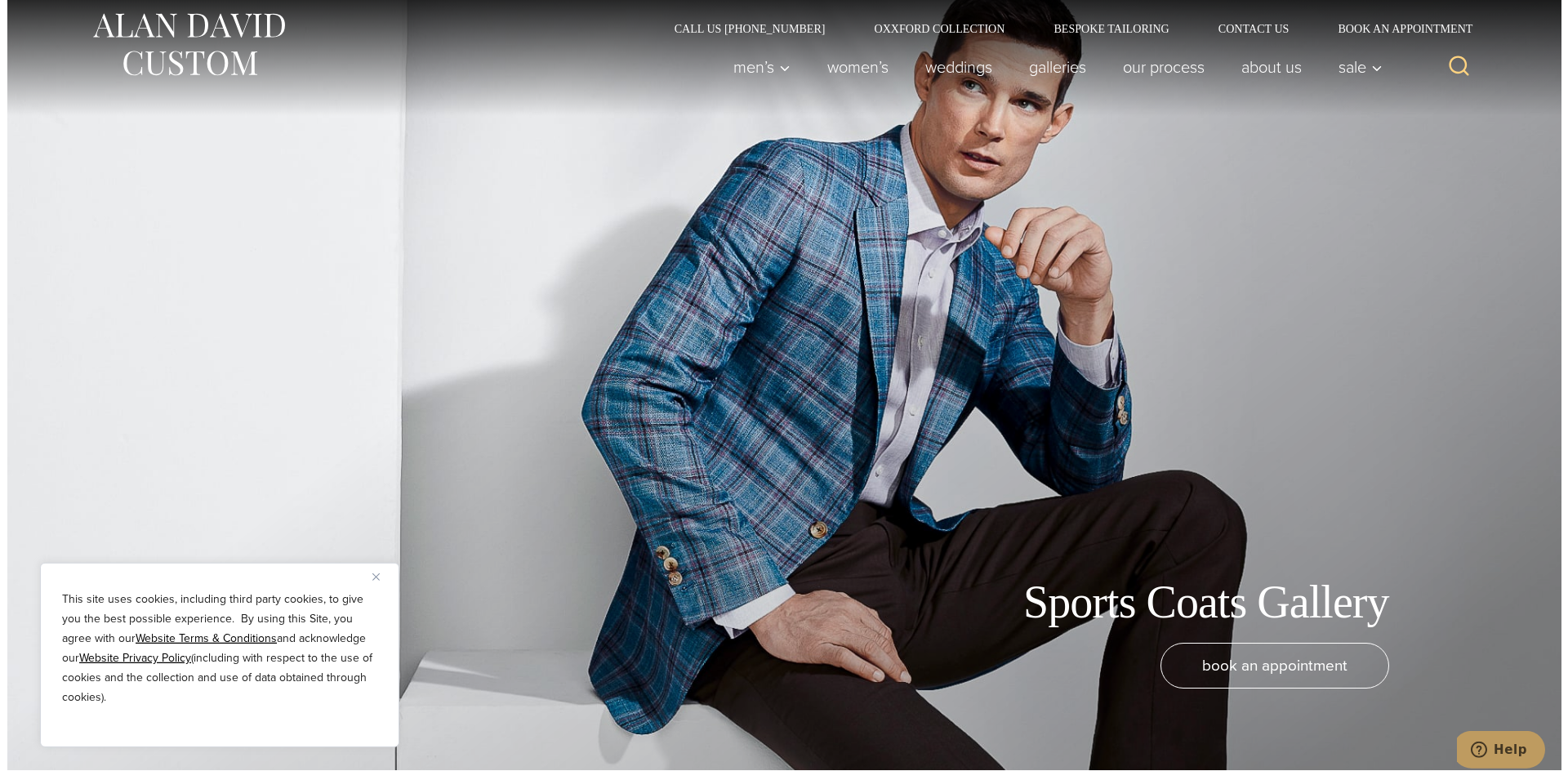
scroll to position [0, 0]
